Goal: Task Accomplishment & Management: Complete application form

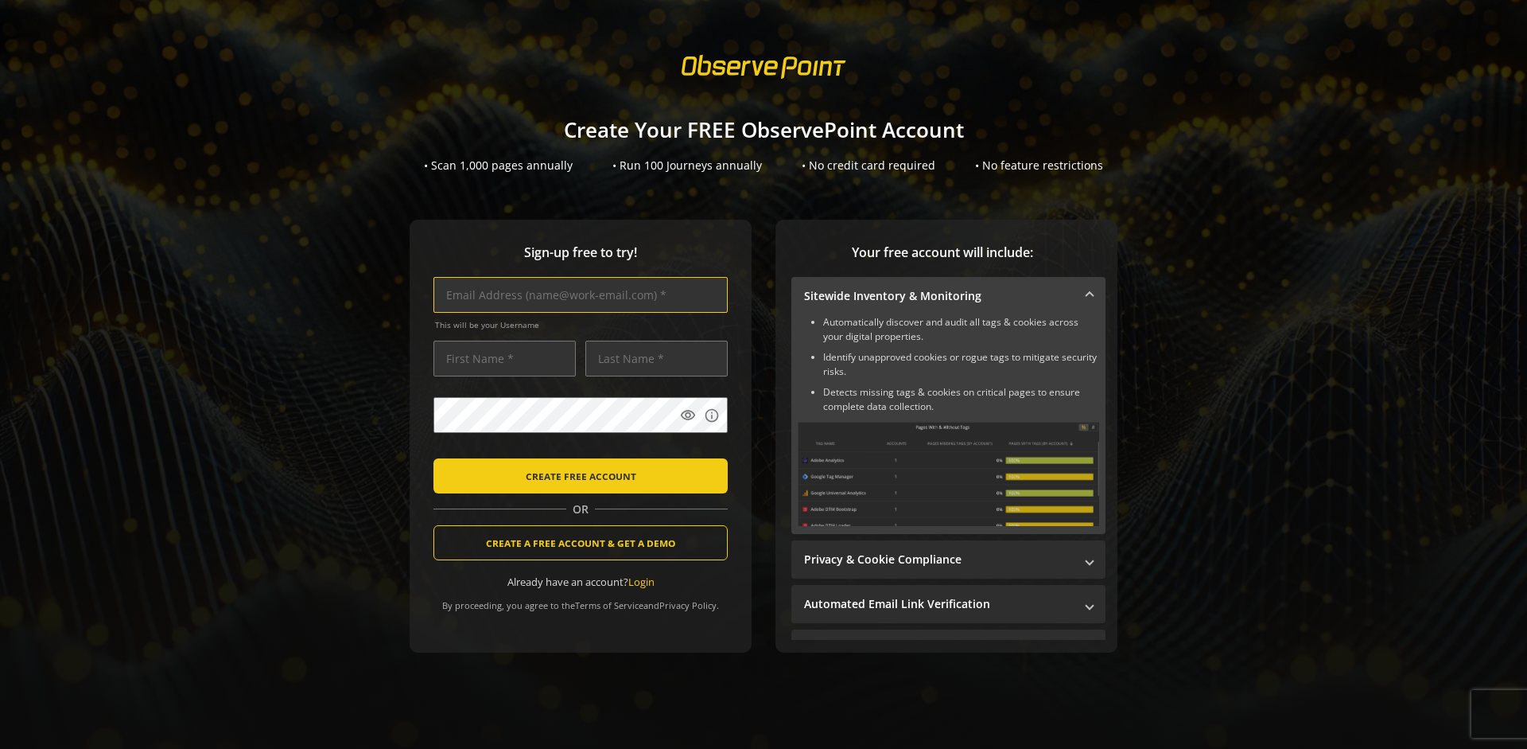
click at [577, 294] on input "text" at bounding box center [581, 295] width 294 height 36
type input "[EMAIL_ADDRESS][DOMAIN_NAME]"
click at [500, 358] on input "text" at bounding box center [505, 358] width 142 height 36
type input "Test"
click at [652, 358] on input "text" at bounding box center [656, 358] width 142 height 36
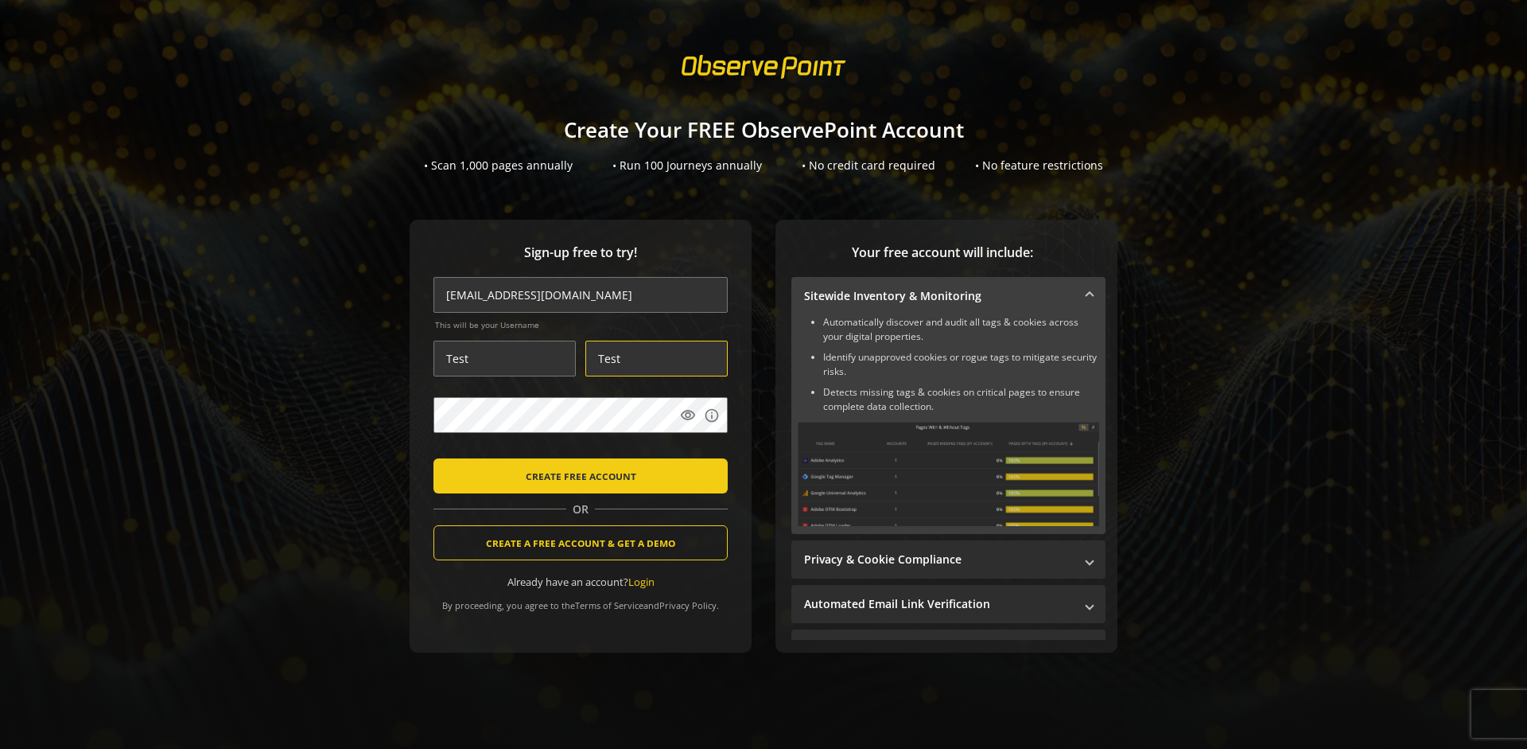
type input "Test"
click at [780, 451] on body "Loading... Create Your FREE ObservePoint Account • Scan 1,000 pages annually • …" at bounding box center [763, 374] width 1527 height 749
click at [577, 475] on span "CREATE FREE ACCOUNT" at bounding box center [581, 475] width 111 height 29
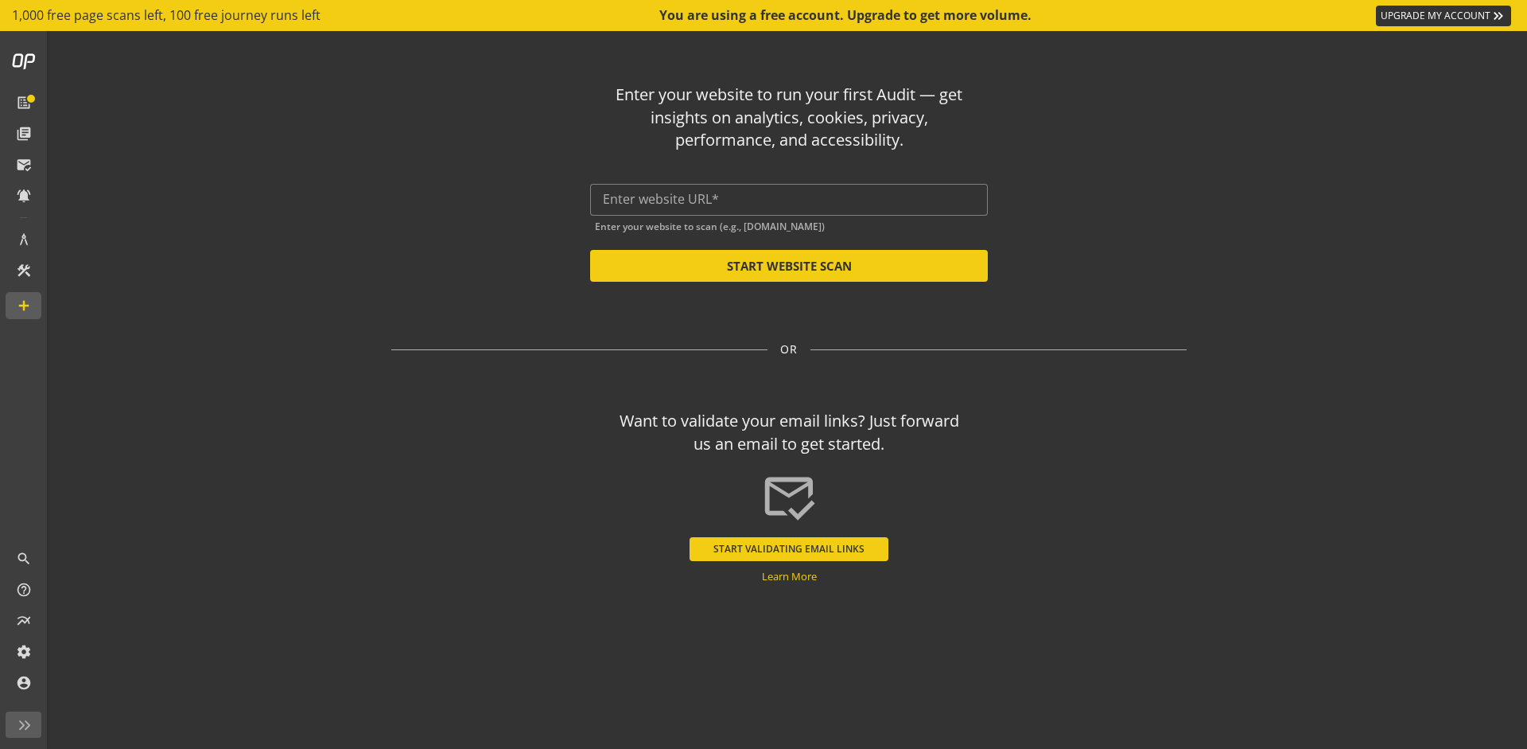
click at [789, 548] on button "START VALIDATING EMAIL LINKS" at bounding box center [789, 549] width 199 height 24
